Goal: Find specific page/section: Find specific page/section

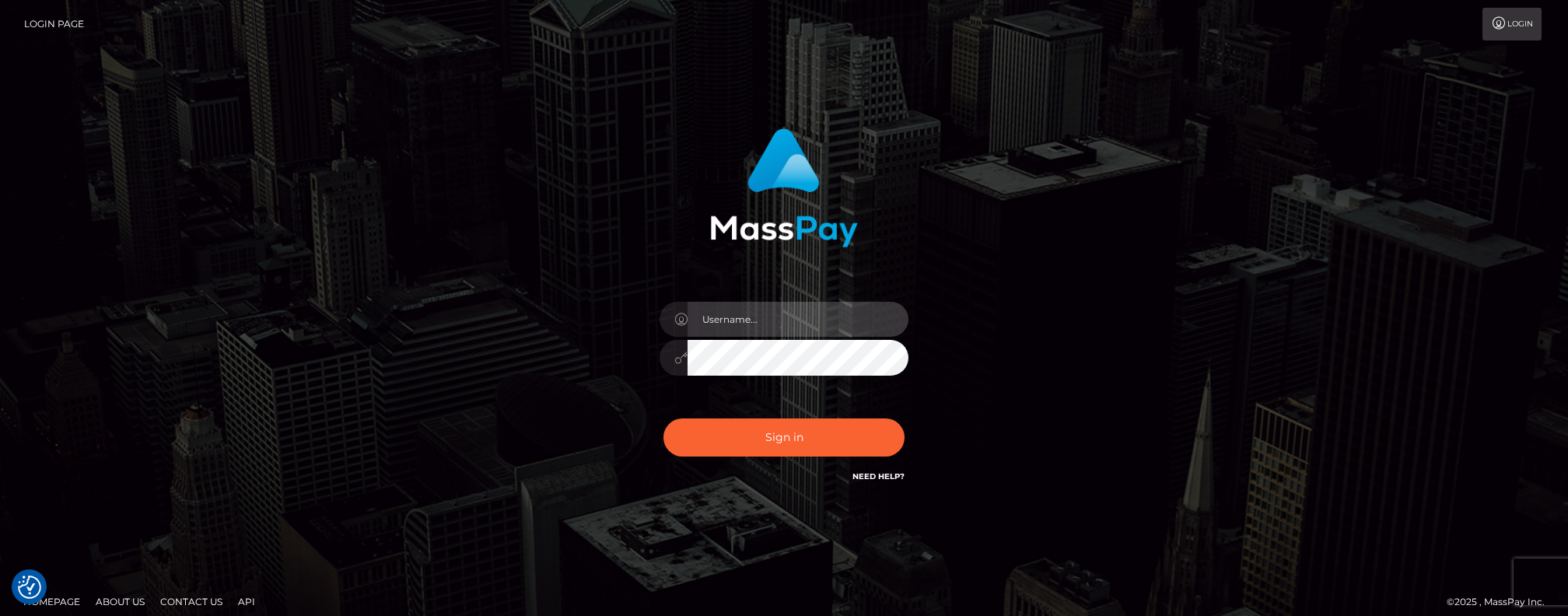
type input "[PERSON_NAME].Xcite"
click at [455, 374] on div "Mary.Xcite Sign in" at bounding box center [784, 314] width 886 height 396
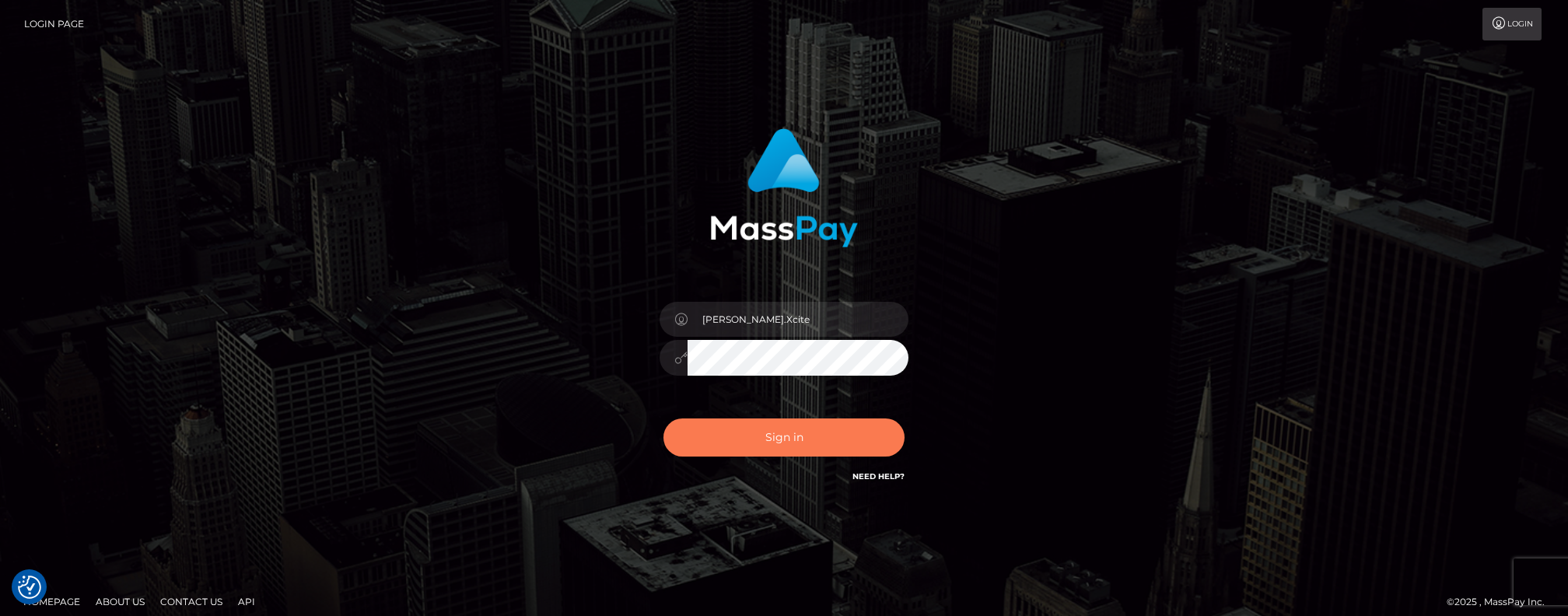
click at [784, 432] on button "Sign in" at bounding box center [784, 437] width 241 height 38
type input "[PERSON_NAME].Xcite"
click at [789, 439] on button "Sign in" at bounding box center [784, 437] width 241 height 38
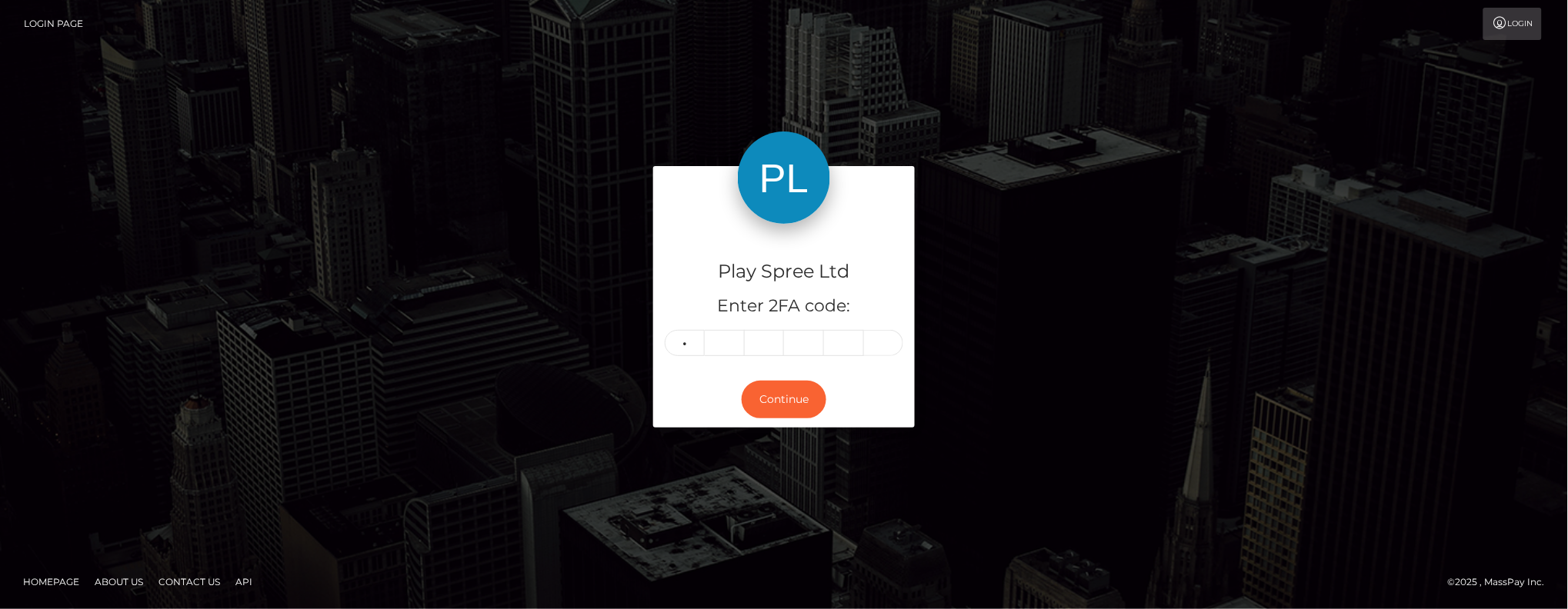
type input "5"
type input "7"
type input "0"
type input "4"
type input "1"
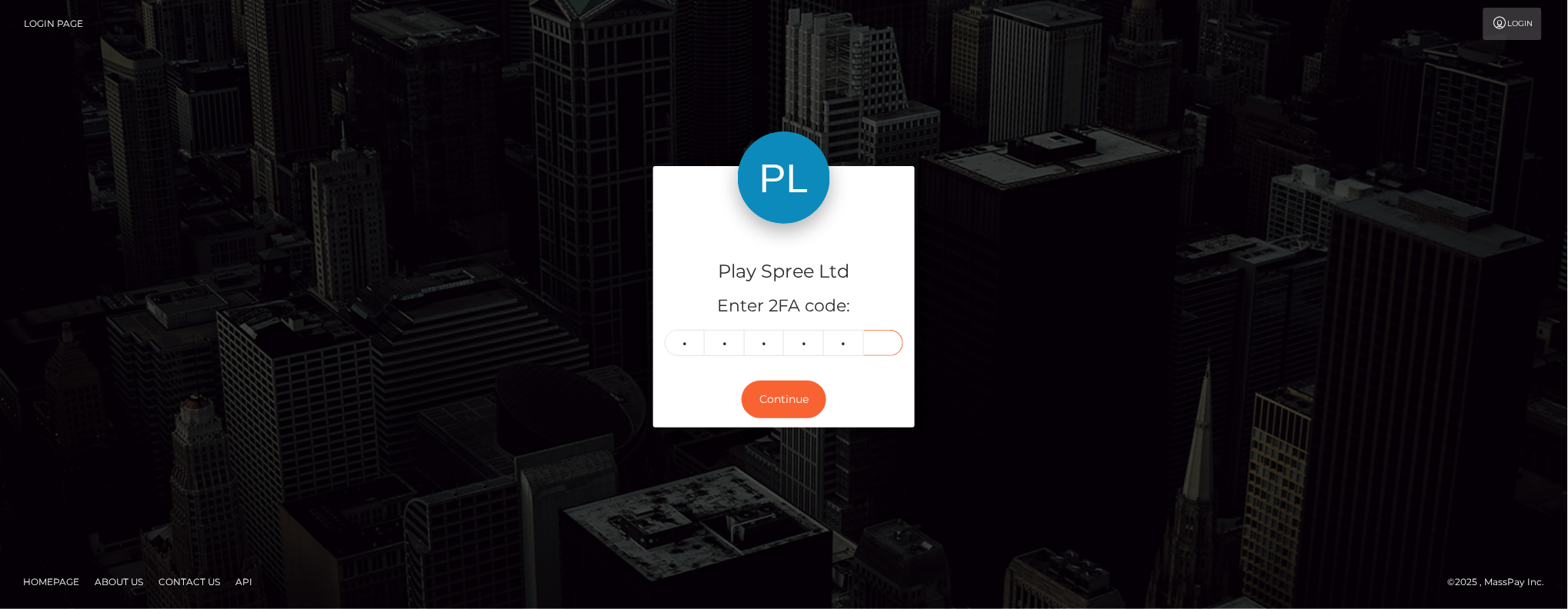
type input "9"
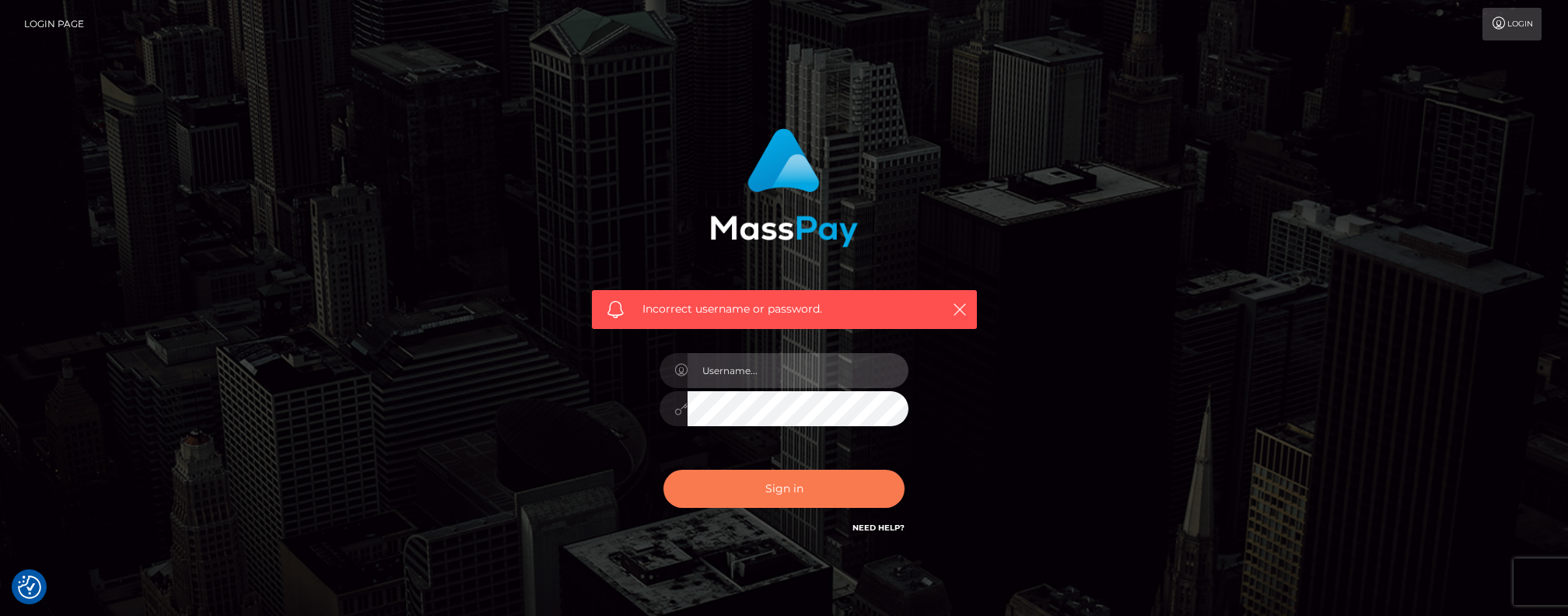
type input "[PERSON_NAME].Xcite"
click at [801, 481] on button "Sign in" at bounding box center [784, 489] width 241 height 38
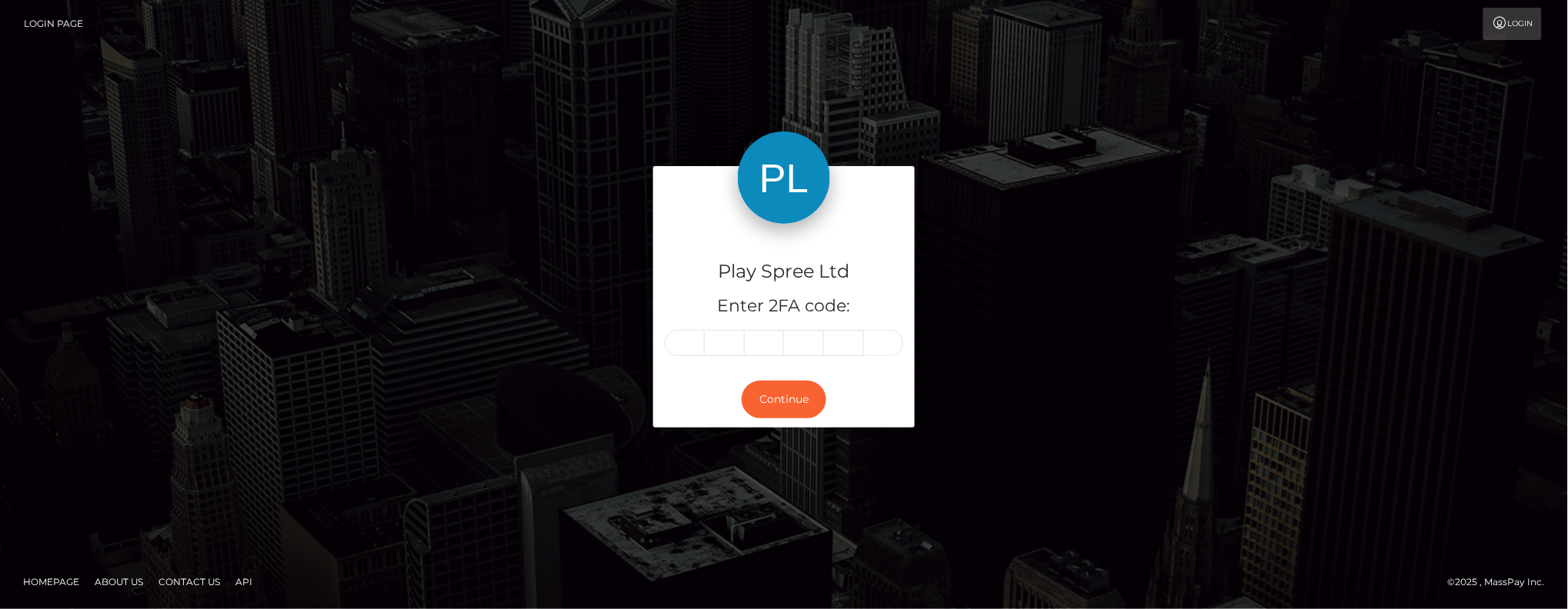
click at [700, 345] on input "text" at bounding box center [685, 343] width 40 height 27
type input "1"
type input "7"
type input "8"
type input "0"
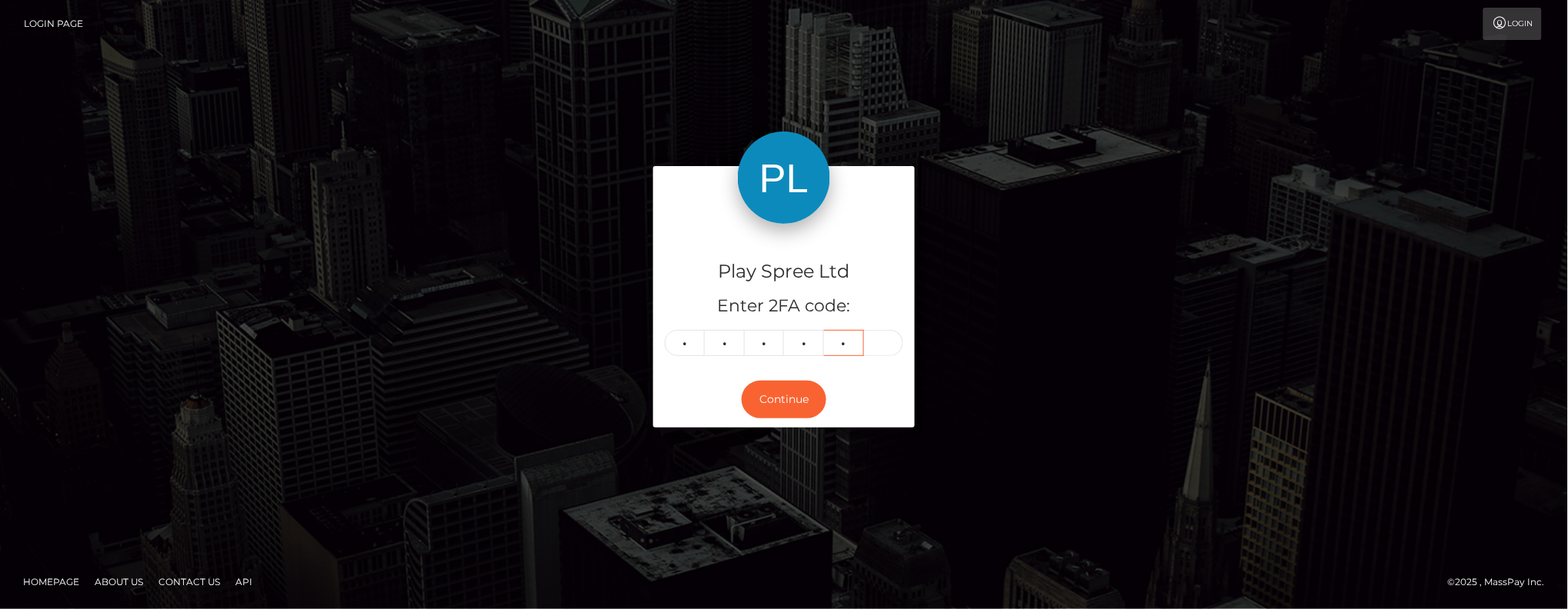
type input "1"
type input "4"
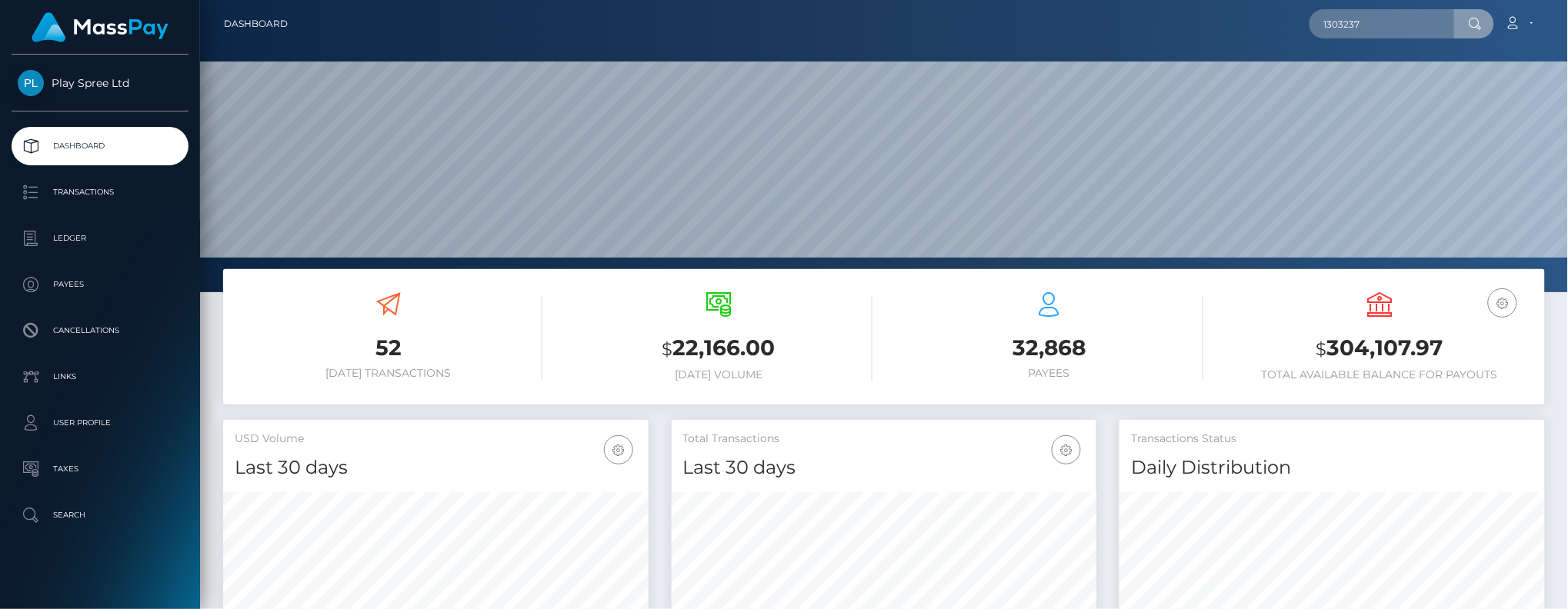
scroll to position [273, 425]
click at [1356, 22] on input "1303237" at bounding box center [1382, 24] width 145 height 29
paste input "330678"
drag, startPoint x: 1200, startPoint y: 48, endPoint x: 1384, endPoint y: 14, distance: 187.1
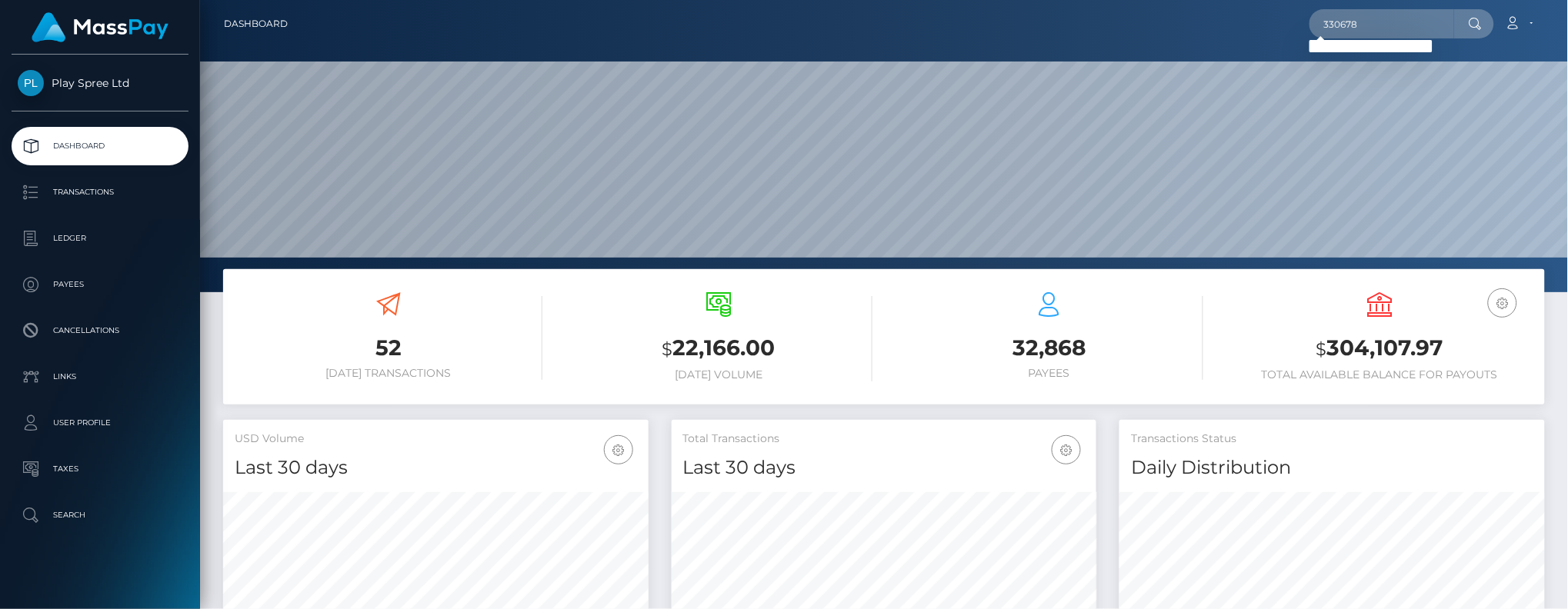
click at [1199, 48] on div at bounding box center [883, 146] width 1367 height 293
click at [1413, 17] on input "330678" at bounding box center [1382, 24] width 145 height 29
paste input "1494540"
click at [1377, 23] on input "1494540" at bounding box center [1382, 24] width 145 height 29
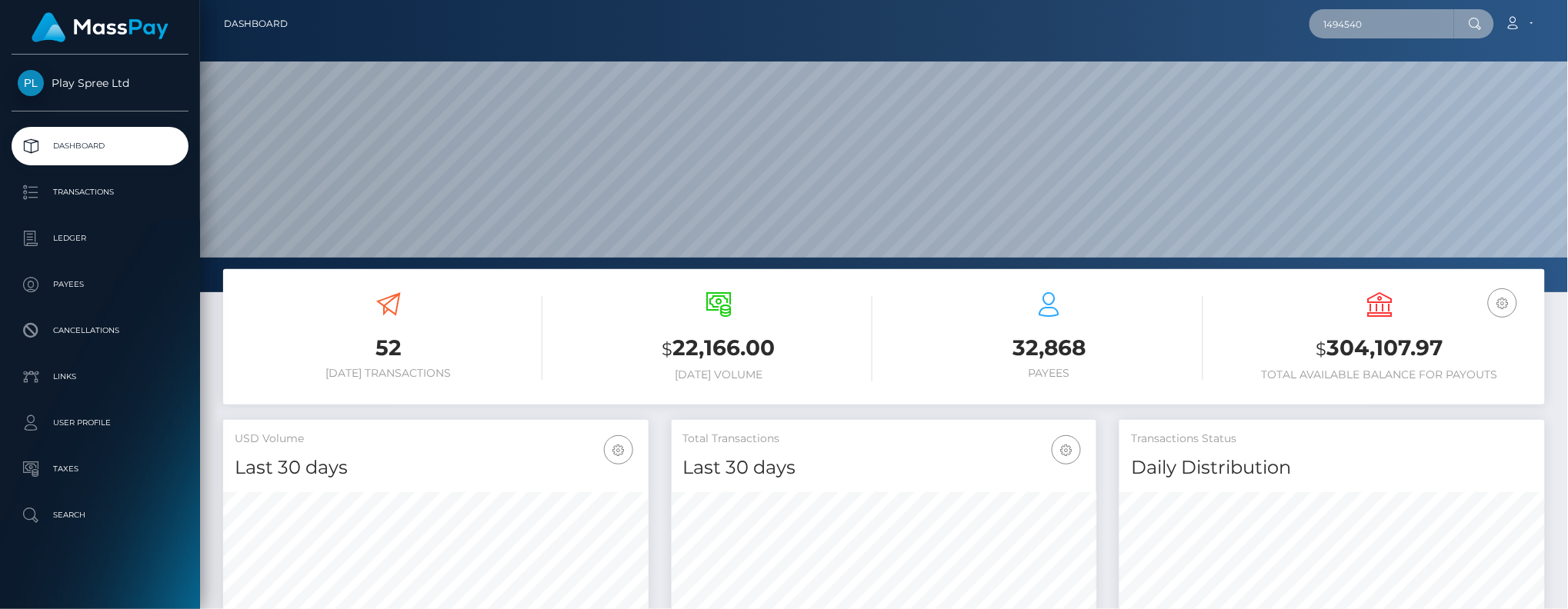
click at [1377, 23] on input "1494540" at bounding box center [1382, 24] width 145 height 29
click at [1364, 21] on input "1494540" at bounding box center [1382, 24] width 145 height 29
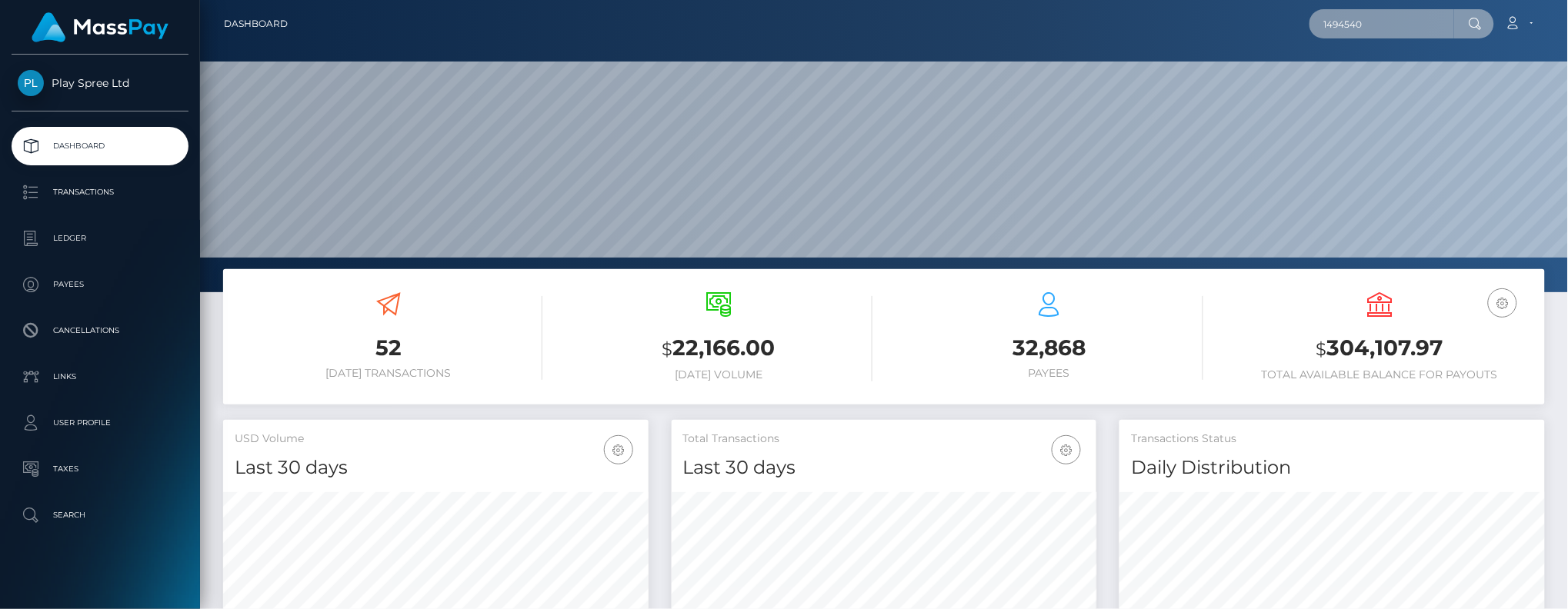
paste input "330635"
click at [1391, 31] on input "330635" at bounding box center [1382, 24] width 145 height 29
paste input "14"
click at [1428, 35] on input "330614" at bounding box center [1382, 24] width 145 height 29
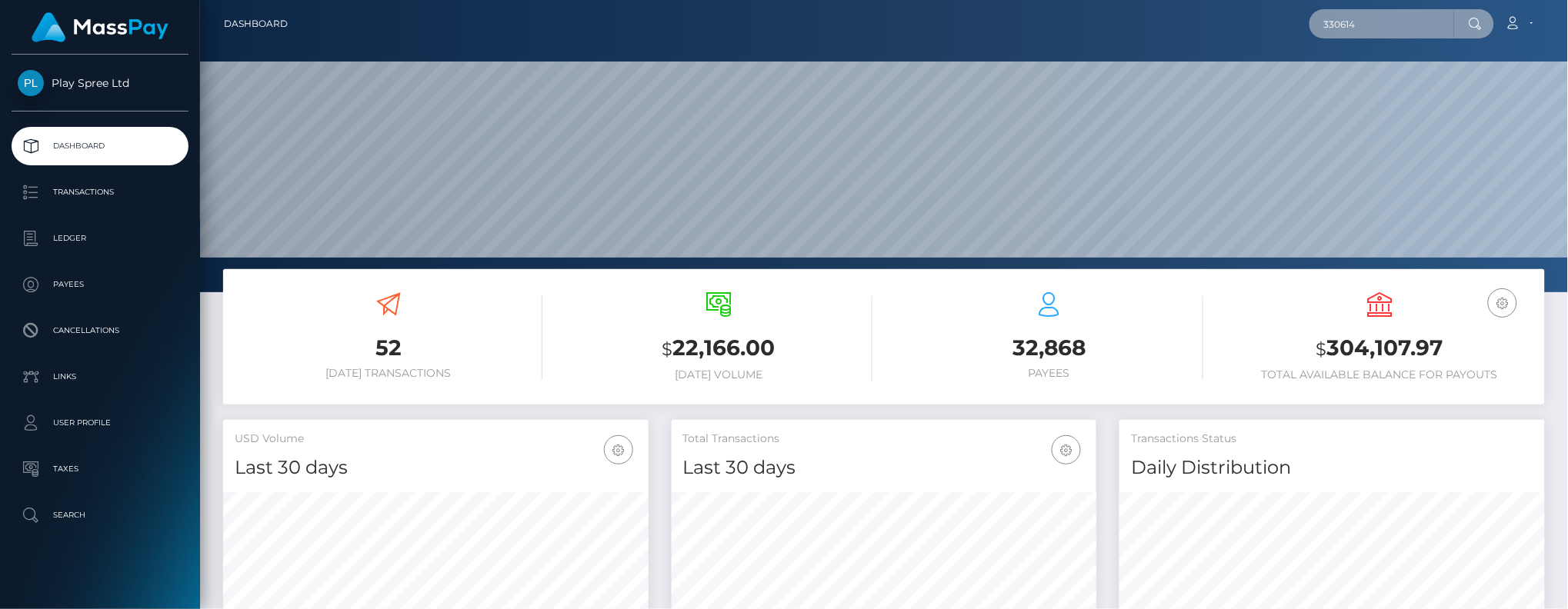
click at [1428, 35] on input "330614" at bounding box center [1382, 24] width 145 height 29
click at [1342, 40] on nav "Dashboard v Loading... Loading..." at bounding box center [883, 24] width 1367 height 48
click at [1345, 27] on input "v" at bounding box center [1382, 24] width 145 height 29
paste input "467381"
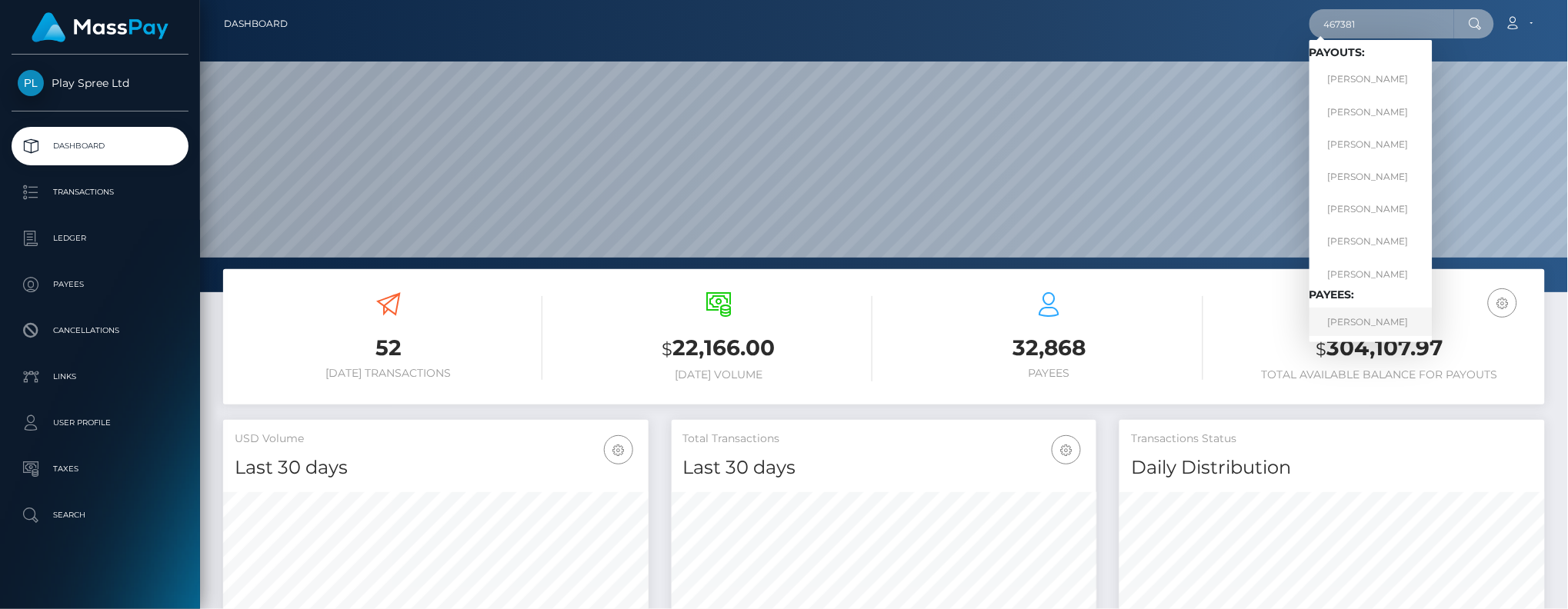
type input "467381"
click at [1384, 323] on link "ASHLEY R SMITH" at bounding box center [1371, 322] width 123 height 28
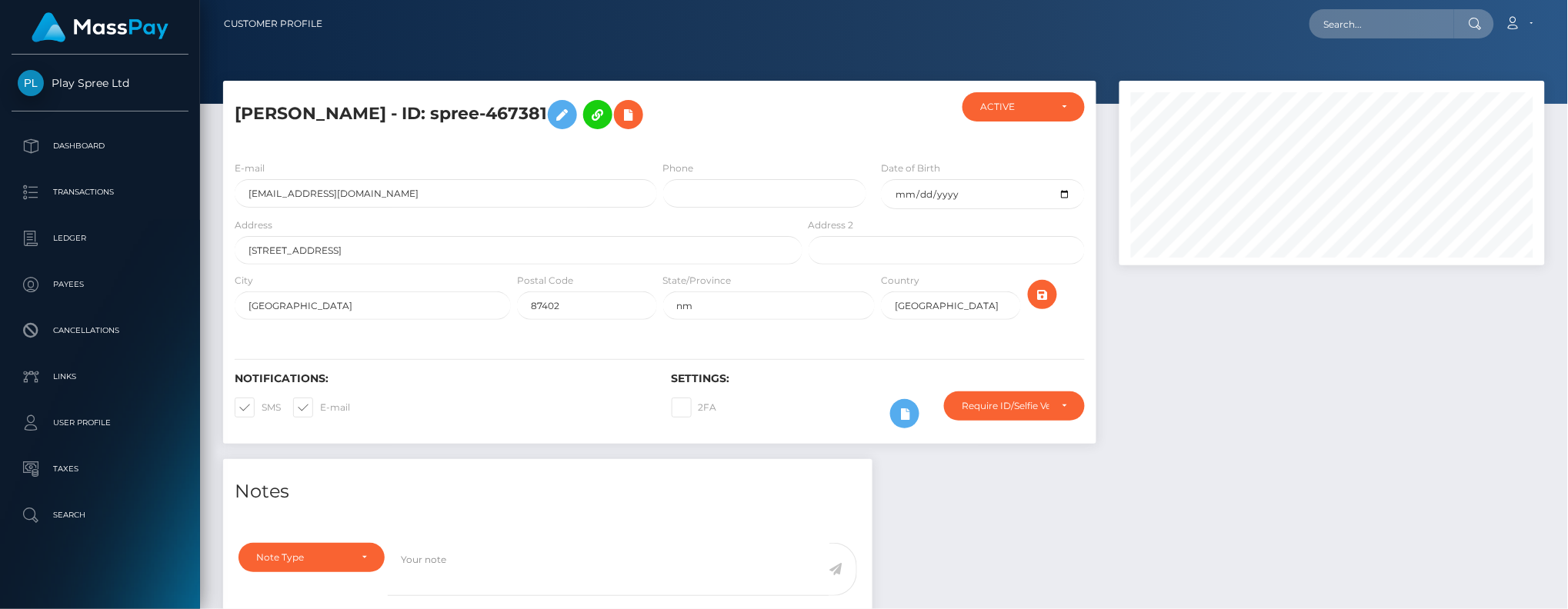
scroll to position [183, 425]
drag, startPoint x: 0, startPoint y: 0, endPoint x: 1154, endPoint y: 445, distance: 1236.8
click at [1154, 445] on div at bounding box center [1331, 270] width 448 height 379
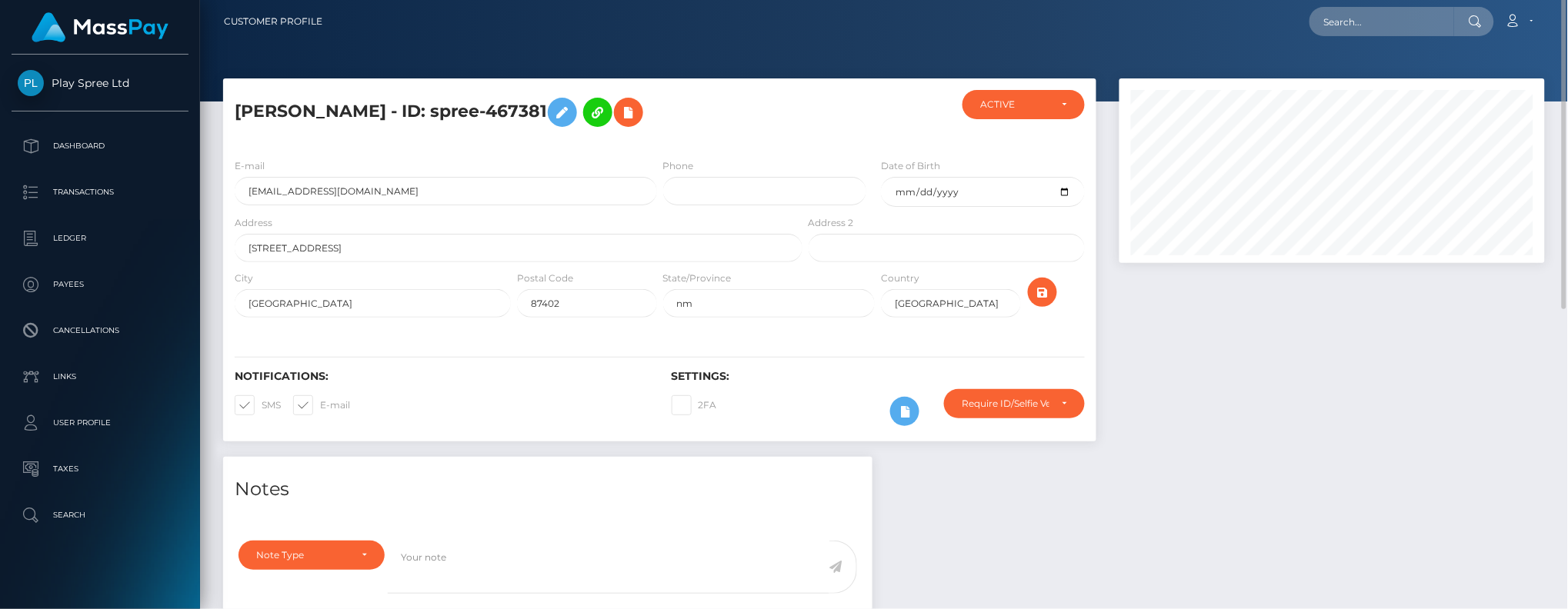
scroll to position [0, 0]
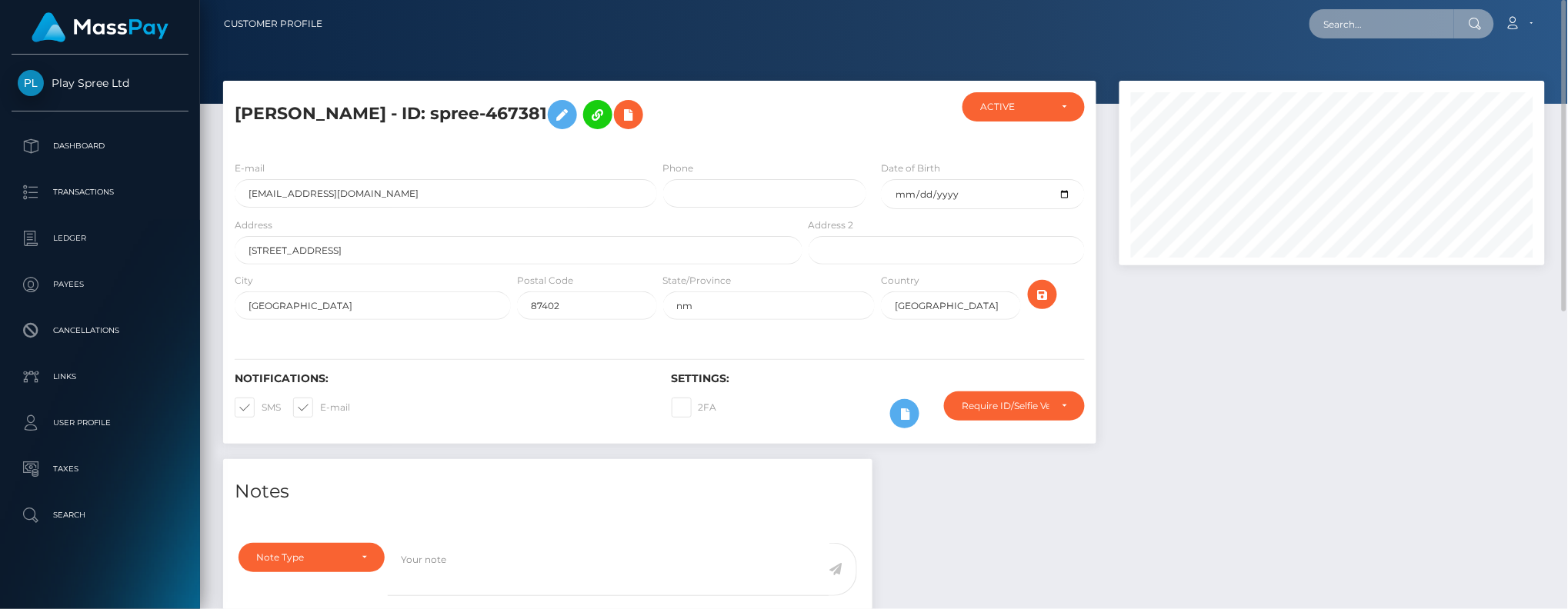
click at [1364, 20] on input "text" at bounding box center [1382, 24] width 145 height 29
paste input "1559201"
drag, startPoint x: 1263, startPoint y: 356, endPoint x: 1327, endPoint y: 274, distance: 104.0
click at [1264, 352] on div at bounding box center [1331, 270] width 448 height 379
click at [1355, 20] on input "1559201" at bounding box center [1382, 24] width 145 height 29
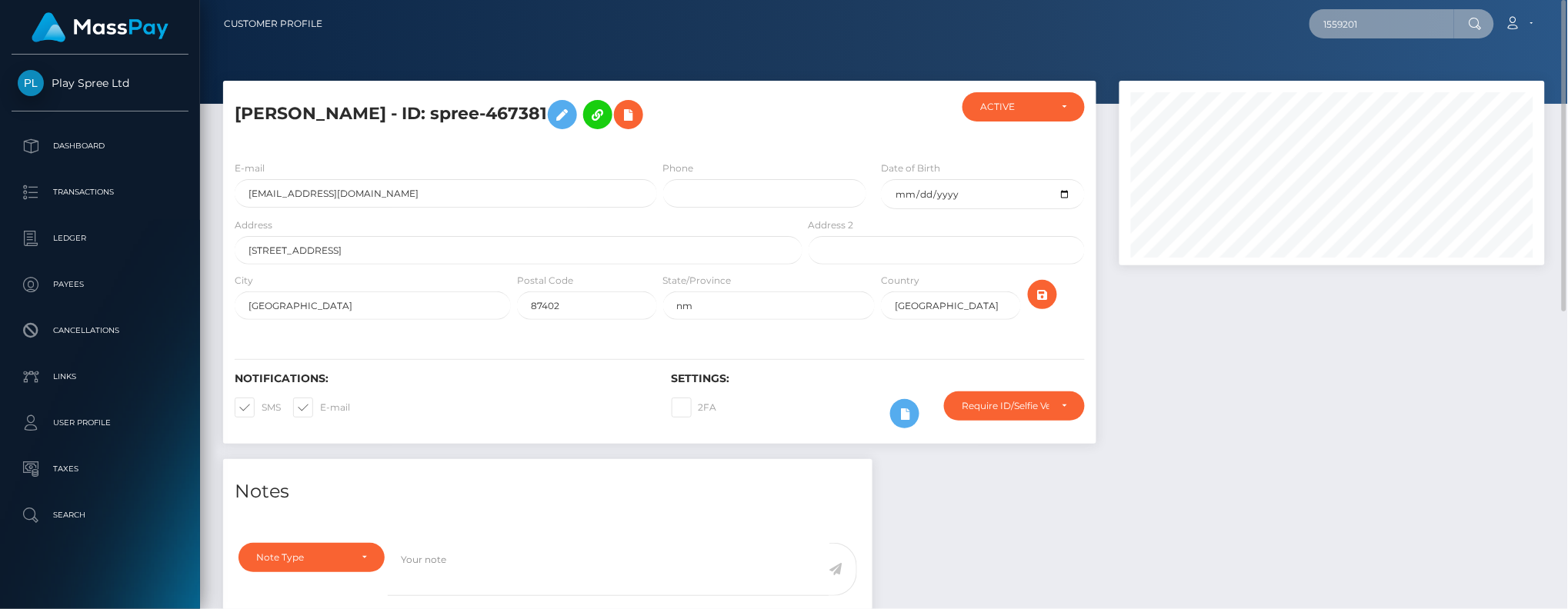
click at [1355, 20] on input "1559201" at bounding box center [1382, 24] width 145 height 29
paste input "629596"
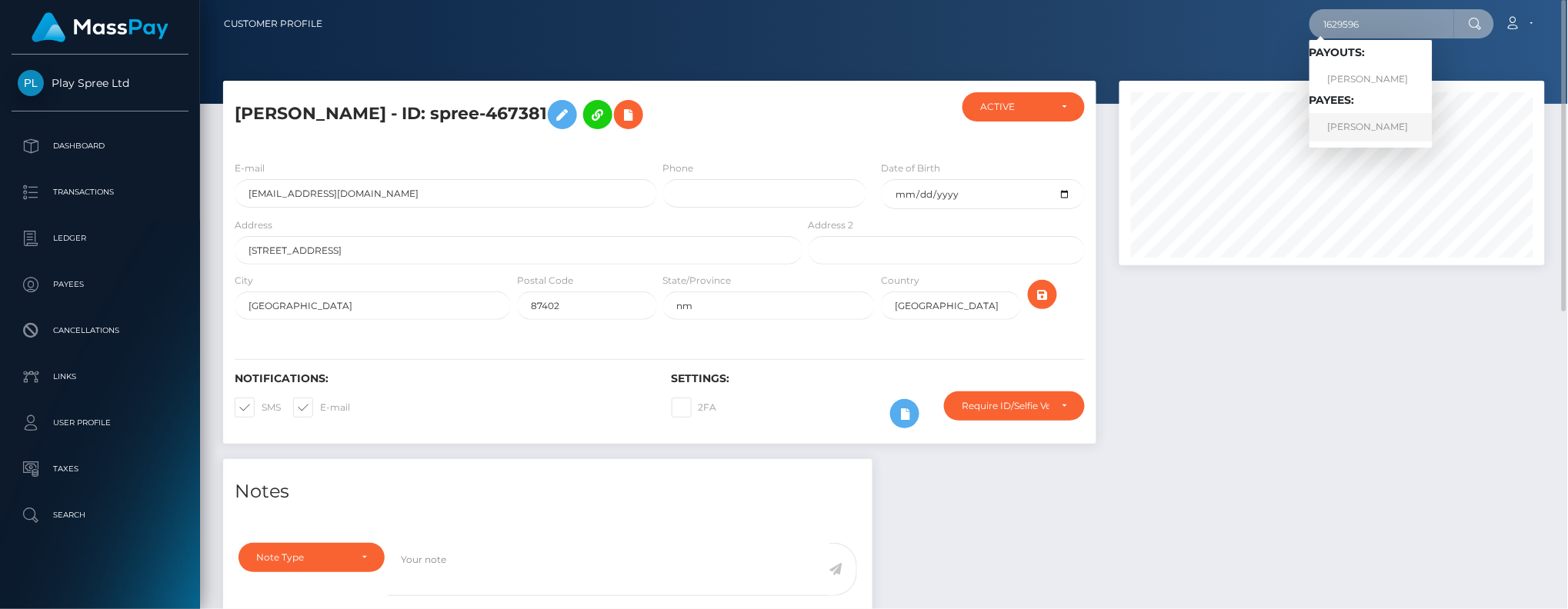
type input "1629596"
click at [1370, 124] on link "Harley Meier" at bounding box center [1371, 127] width 123 height 28
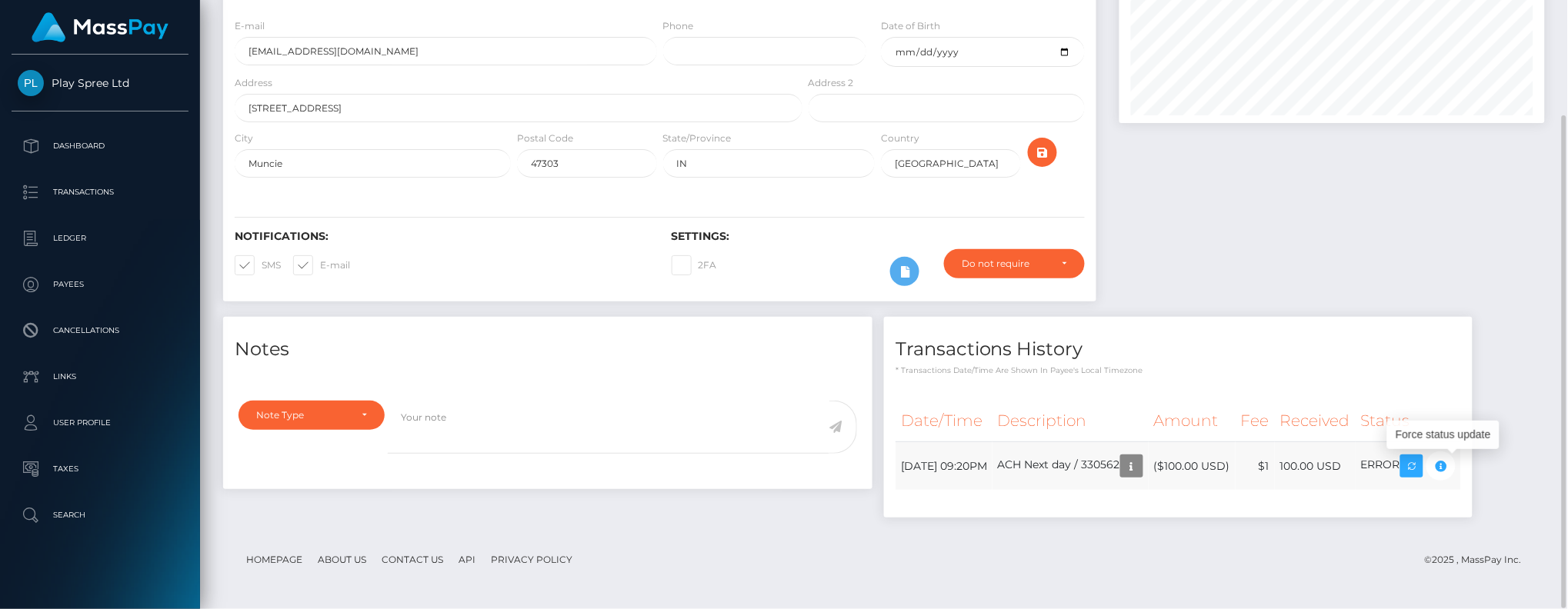
scroll to position [183, 425]
click at [1450, 461] on icon "button" at bounding box center [1441, 466] width 18 height 19
click at [1454, 528] on div "Transactions History * Transactions date/time are shown in payee's local timezo…" at bounding box center [1177, 426] width 612 height 216
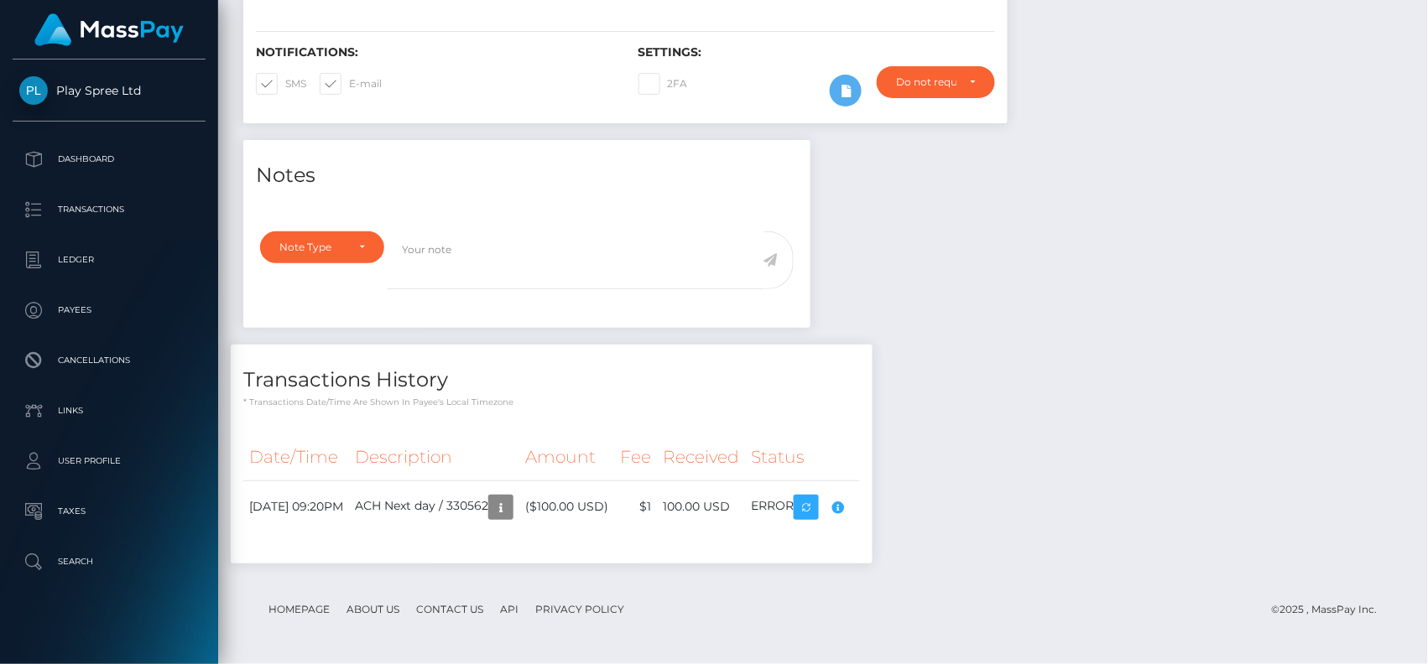
scroll to position [200, 370]
click at [511, 515] on icon "button" at bounding box center [501, 507] width 20 height 21
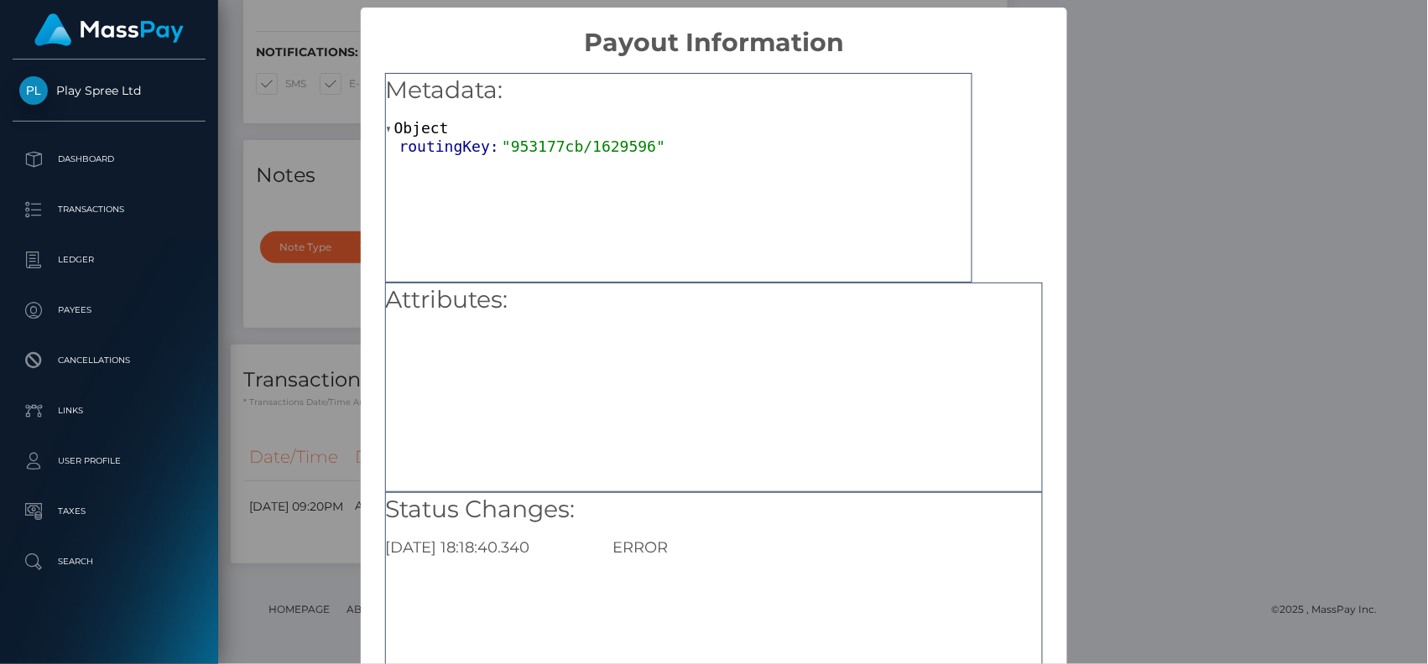
scroll to position [133, 0]
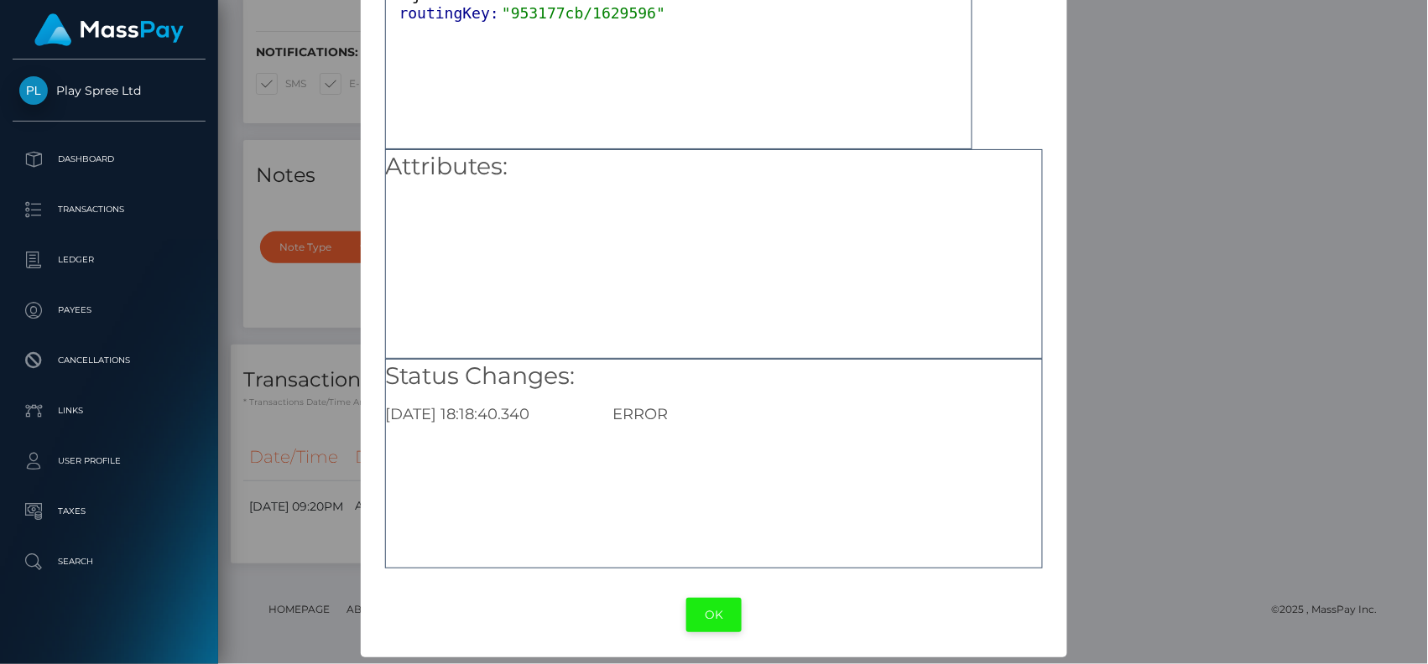
click at [726, 618] on button "OK" at bounding box center [713, 615] width 55 height 34
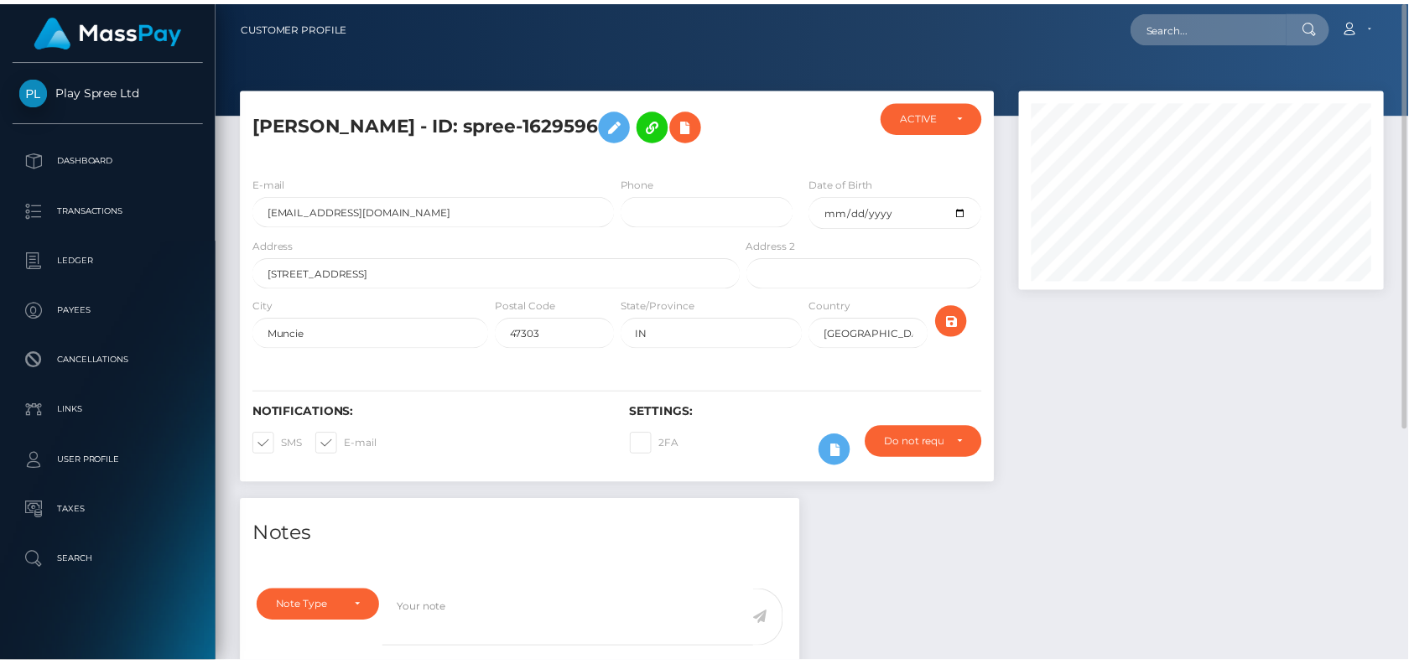
scroll to position [200, 363]
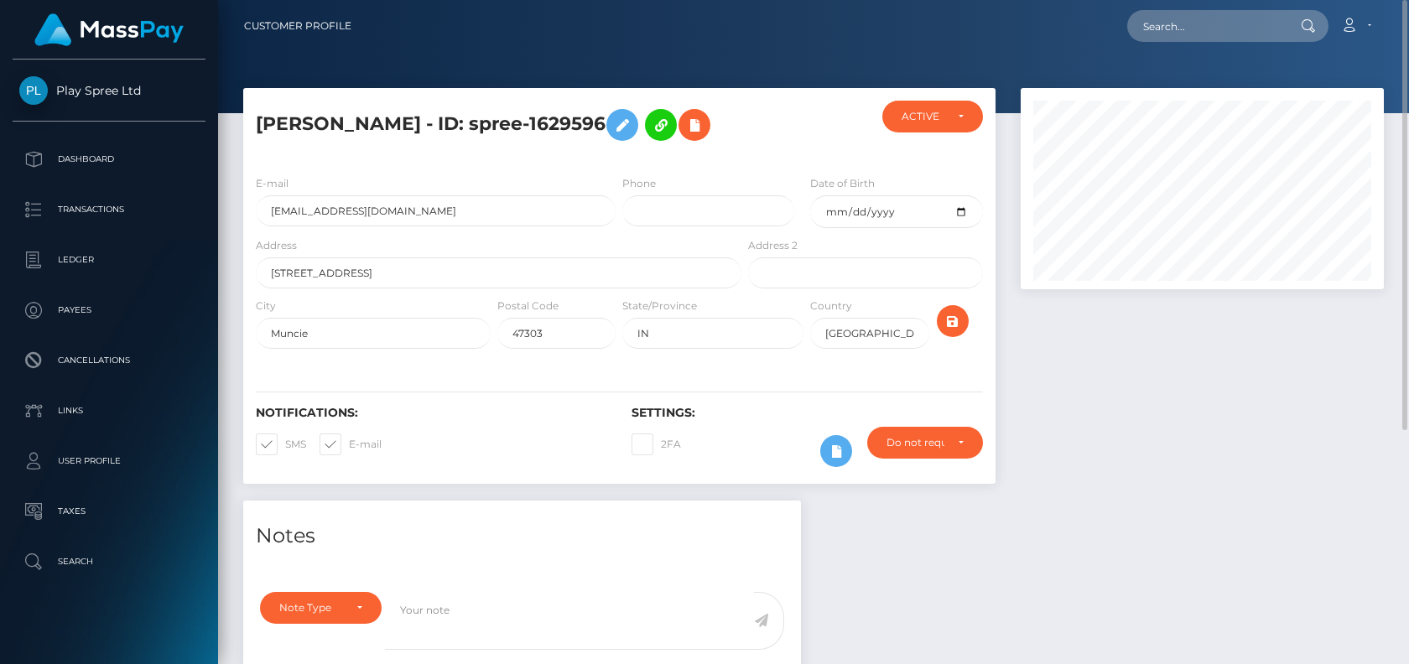
click at [1246, 417] on div at bounding box center [1202, 294] width 388 height 413
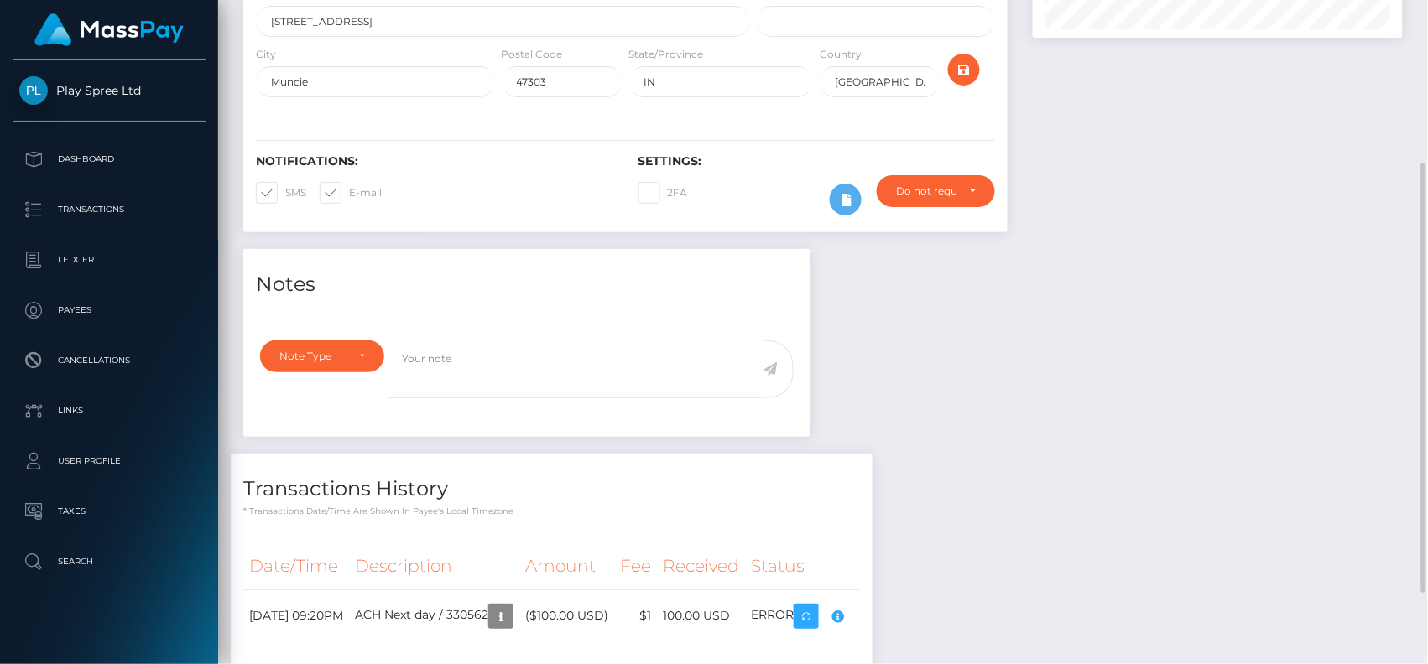
scroll to position [361, 0]
